Goal: Information Seeking & Learning: Learn about a topic

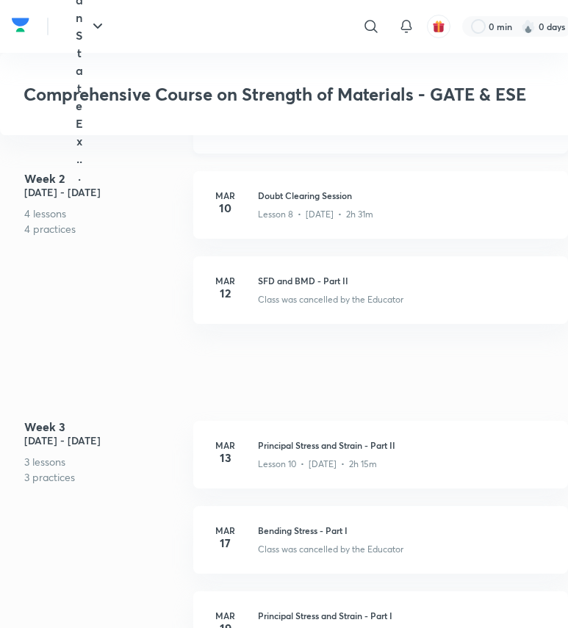
scroll to position [2464, 0]
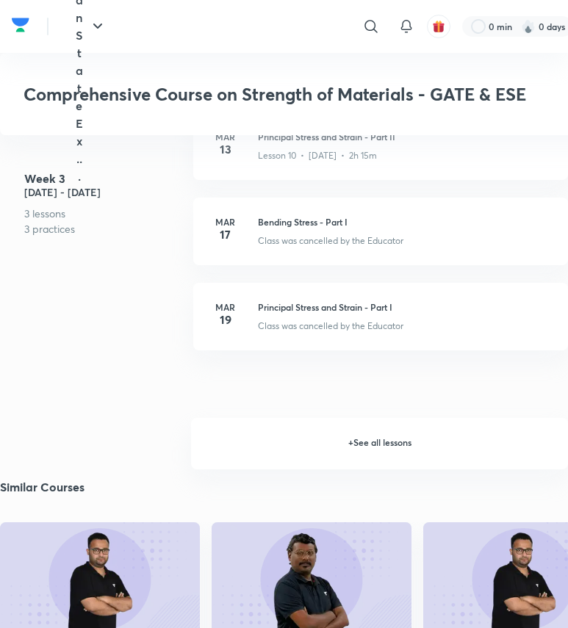
drag, startPoint x: 397, startPoint y: 431, endPoint x: 363, endPoint y: 435, distance: 34.7
click at [397, 431] on h6 "+ See all lessons" at bounding box center [379, 443] width 377 height 51
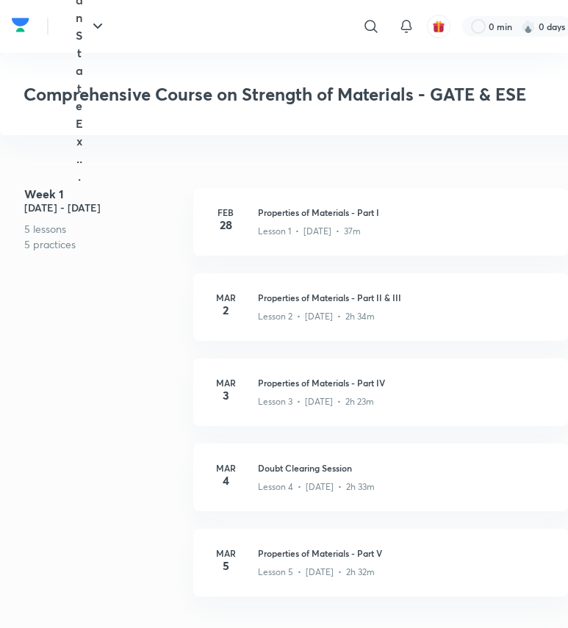
scroll to position [1461, 0]
click at [281, 312] on p "Lesson 2 • Mar 2 • 2h 34m" at bounding box center [316, 318] width 117 height 13
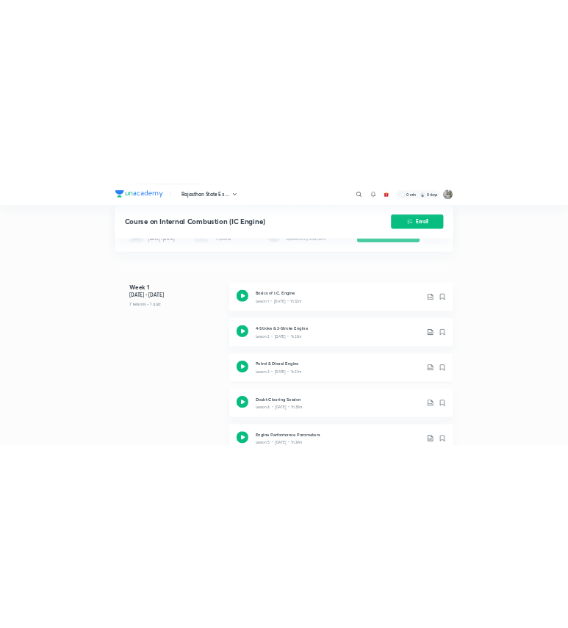
scroll to position [430, 0]
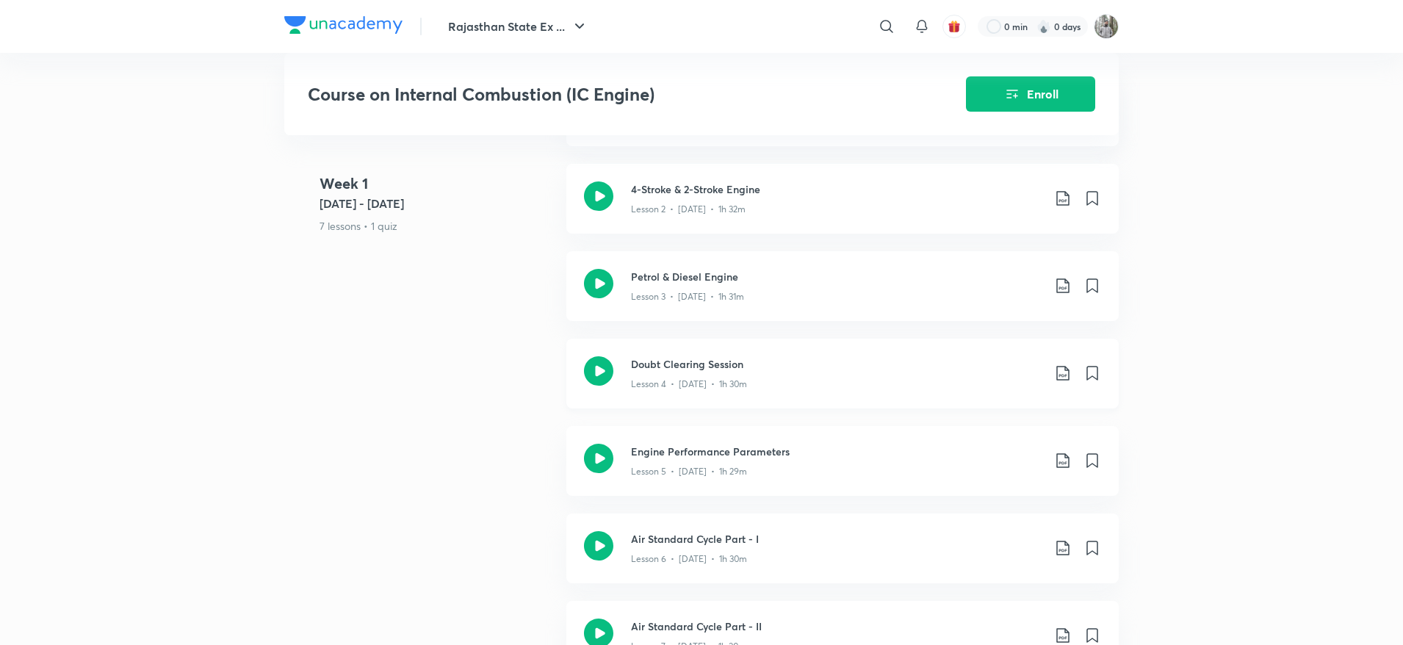
click at [1062, 382] on icon at bounding box center [1063, 373] width 18 height 18
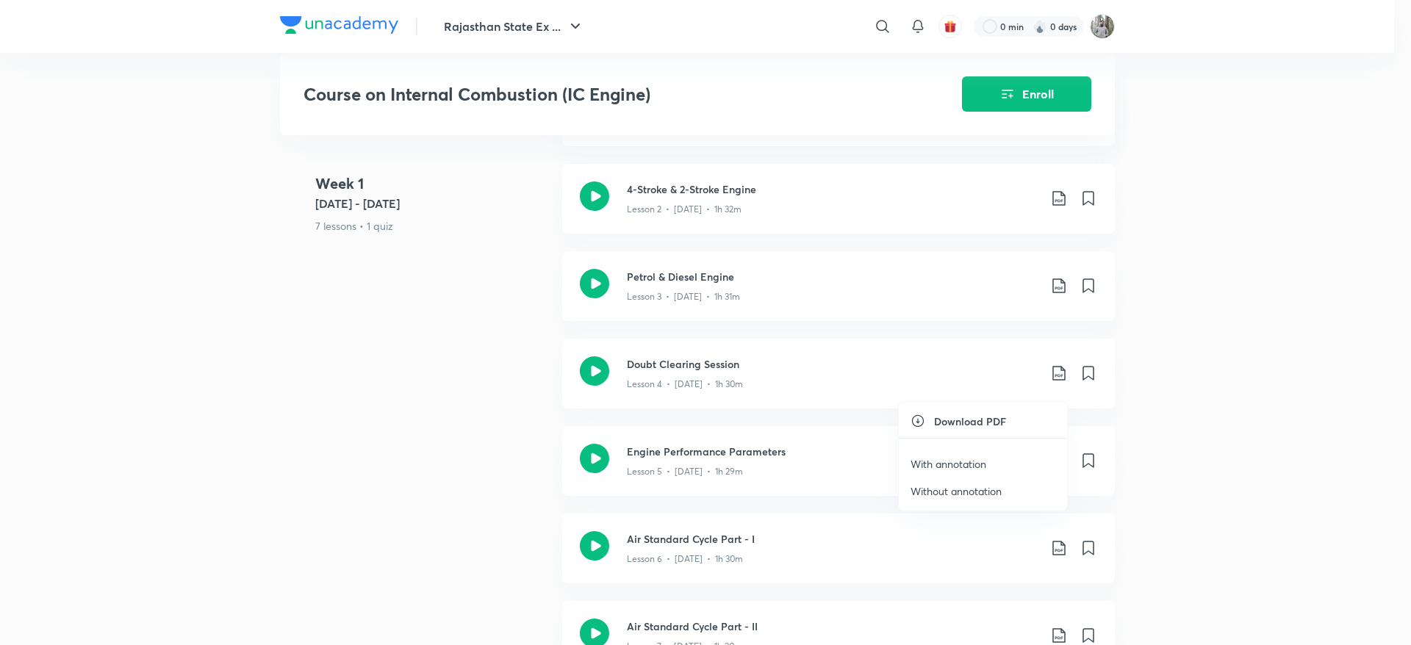
click at [961, 461] on p "With annotation" at bounding box center [948, 463] width 76 height 15
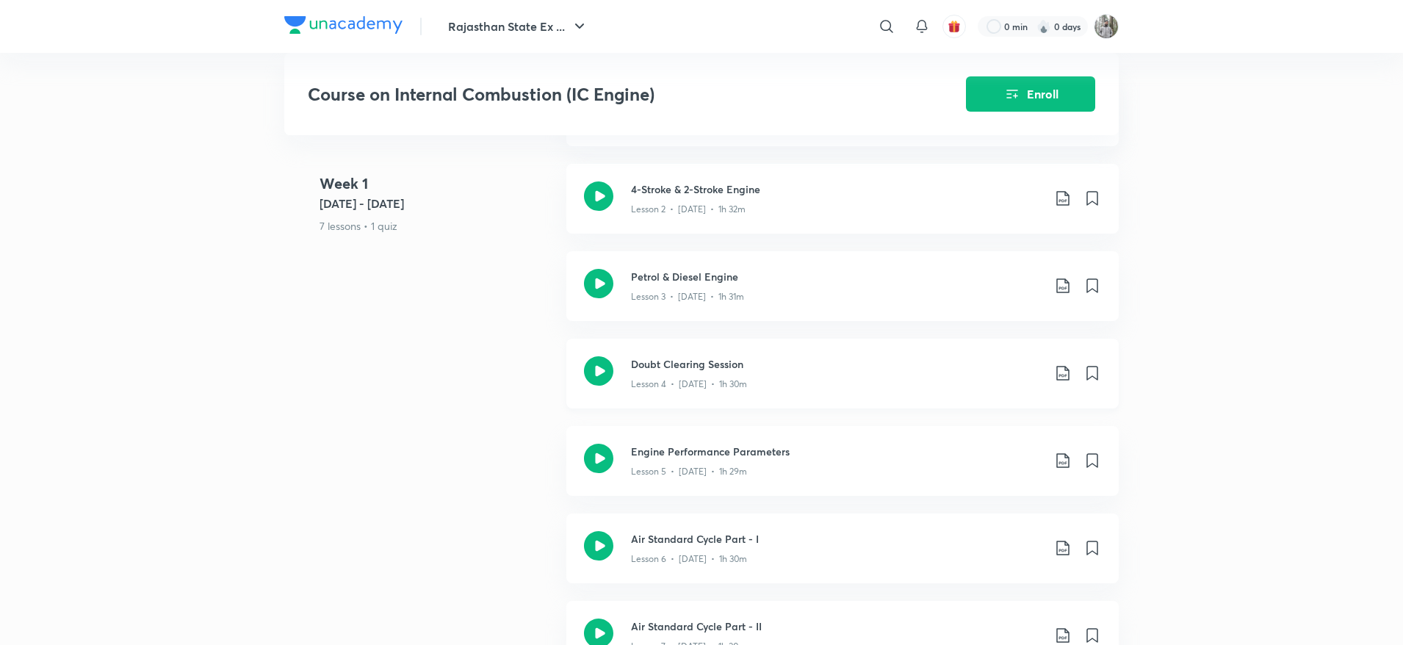
click at [704, 372] on h3 "Doubt Clearing Session" at bounding box center [836, 363] width 411 height 15
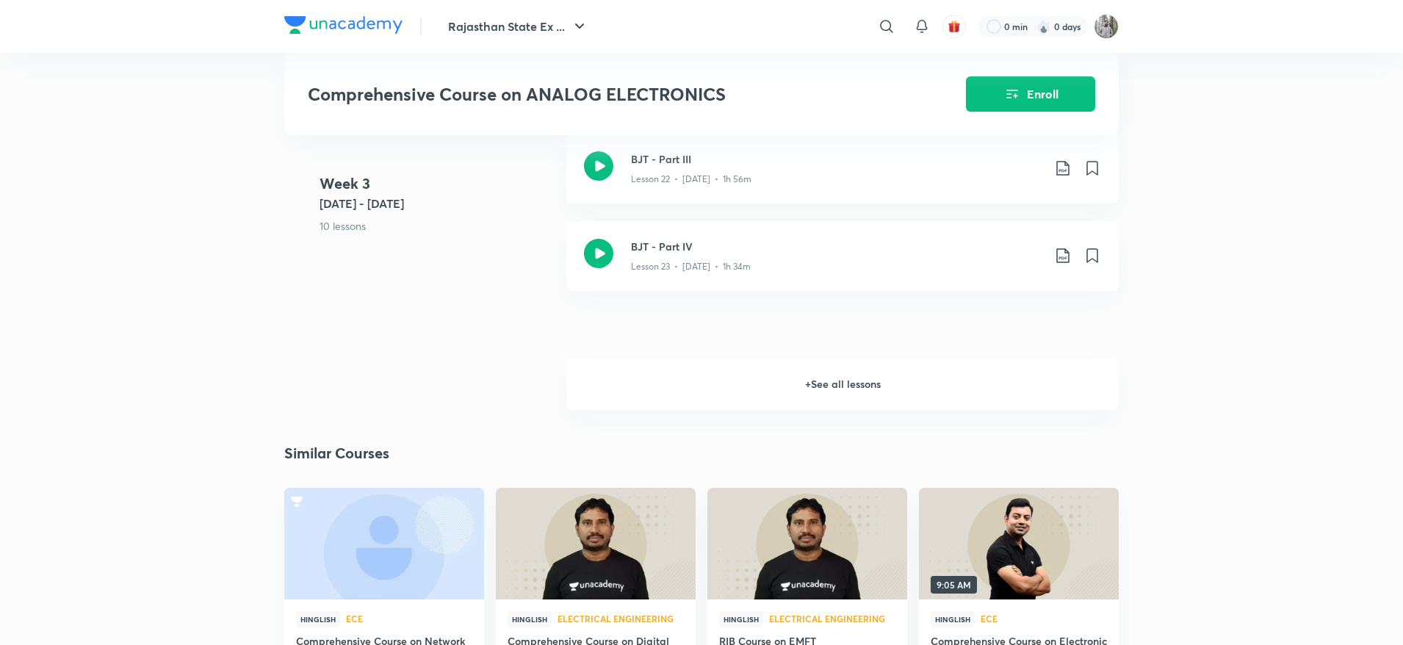
scroll to position [2633, 0]
click at [843, 377] on h6 "+ See all lessons" at bounding box center [842, 382] width 553 height 51
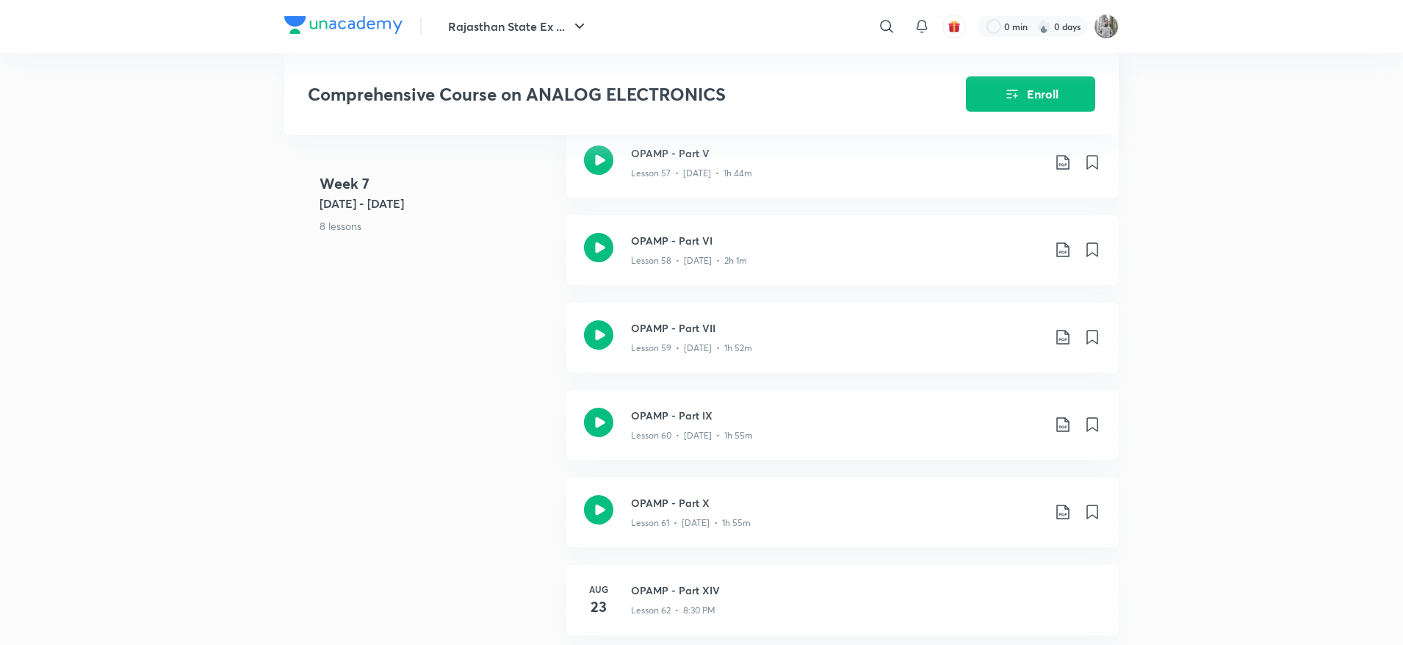
scroll to position [6103, 0]
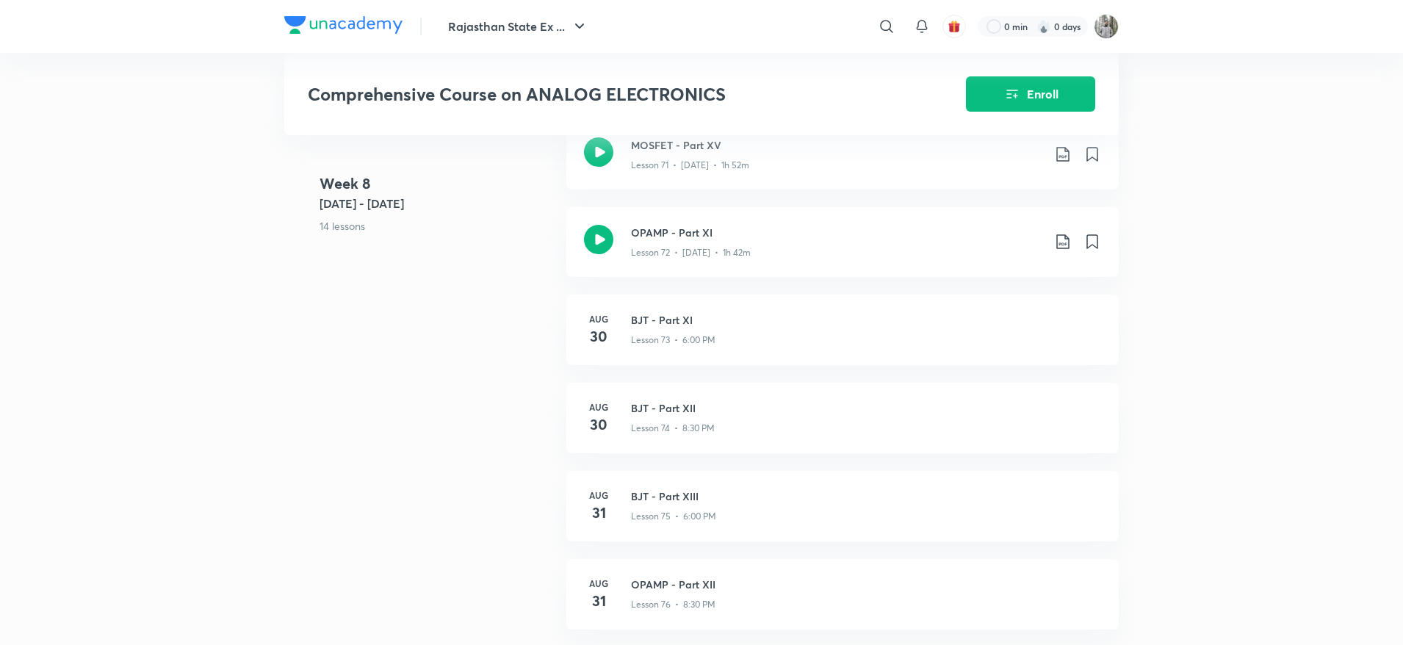
scroll to position [7455, 0]
